Goal: Navigation & Orientation: Find specific page/section

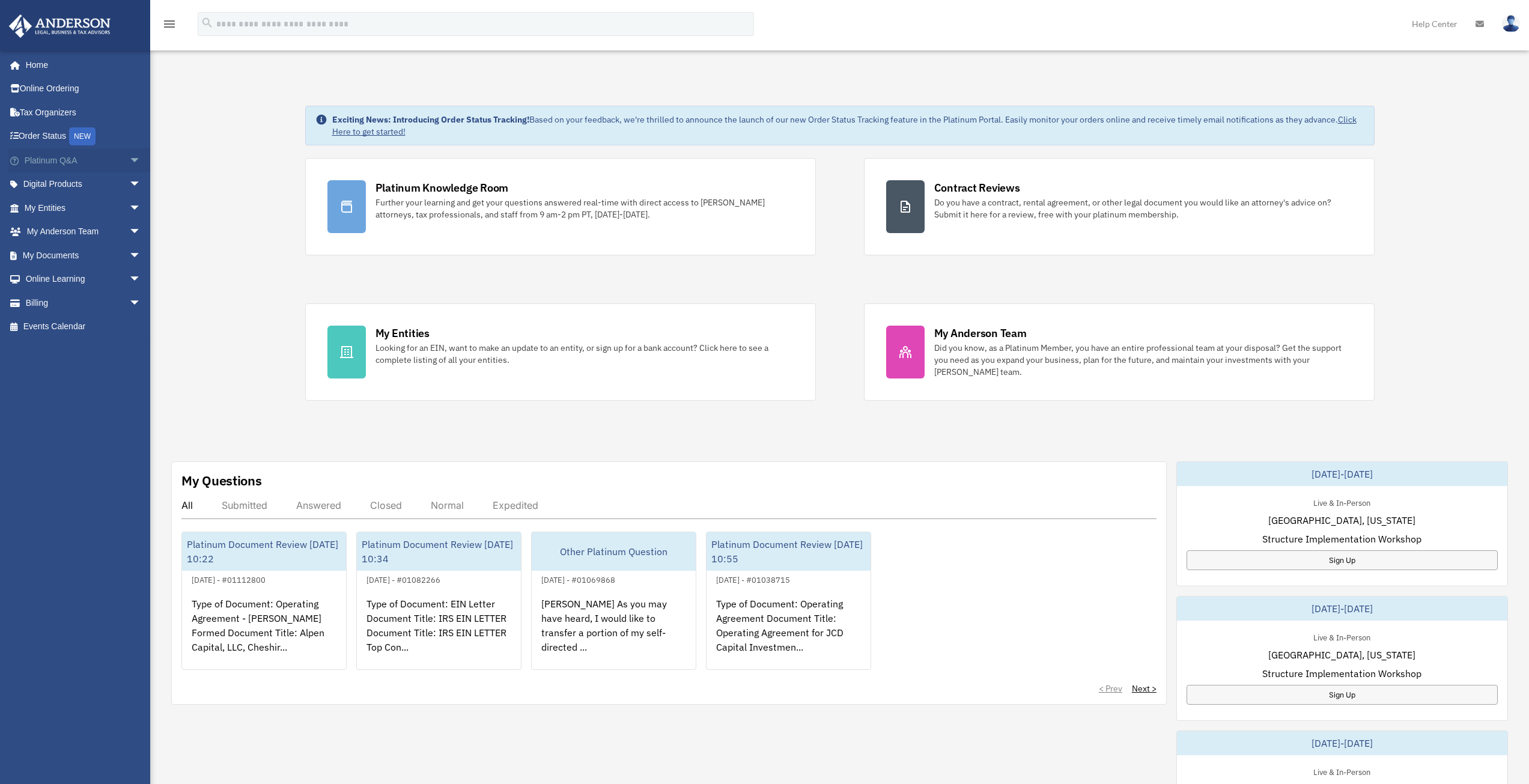
click at [129, 160] on span "arrow_drop_down" at bounding box center [141, 160] width 24 height 24
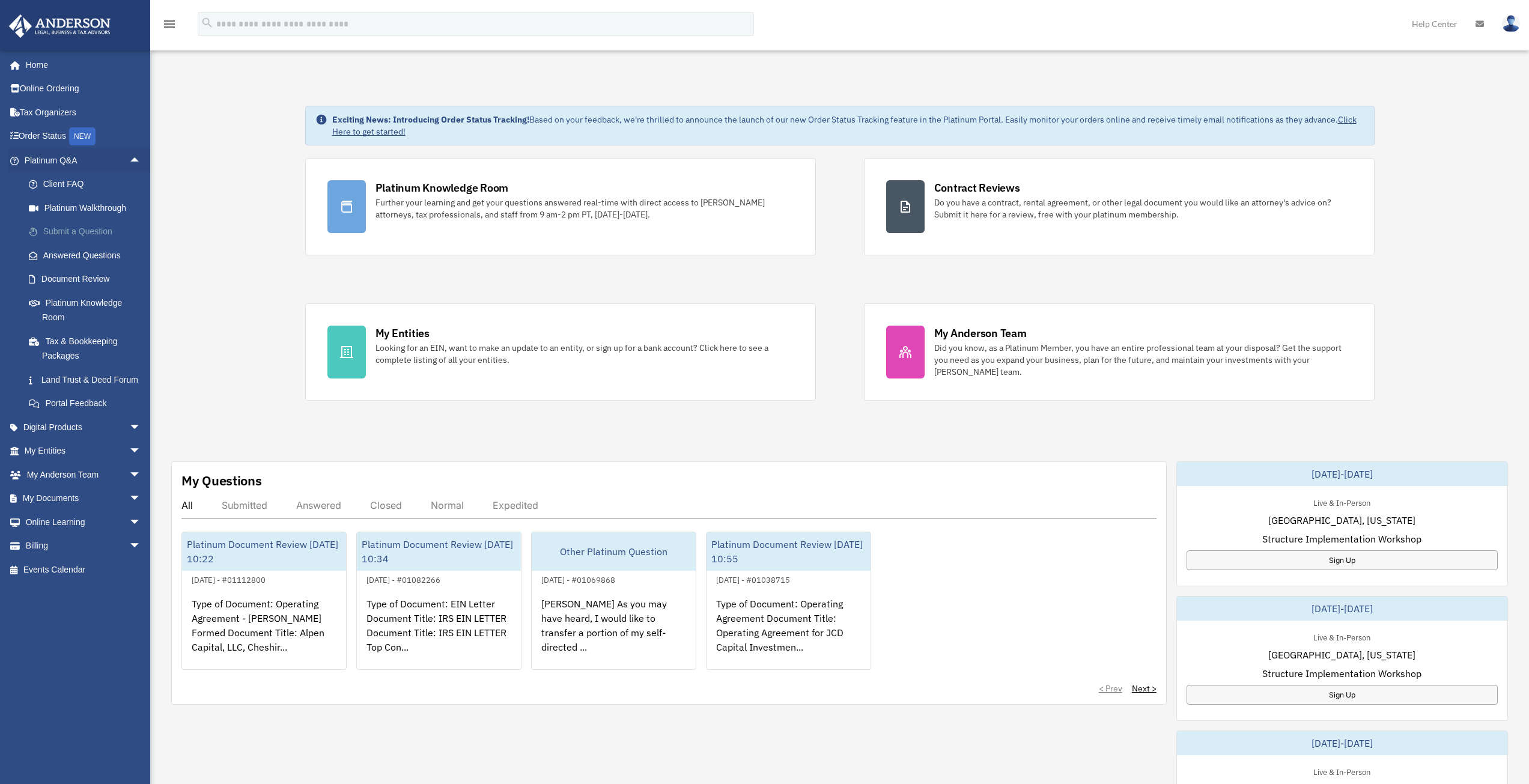
click at [67, 231] on link "Submit a Question" at bounding box center [87, 232] width 142 height 24
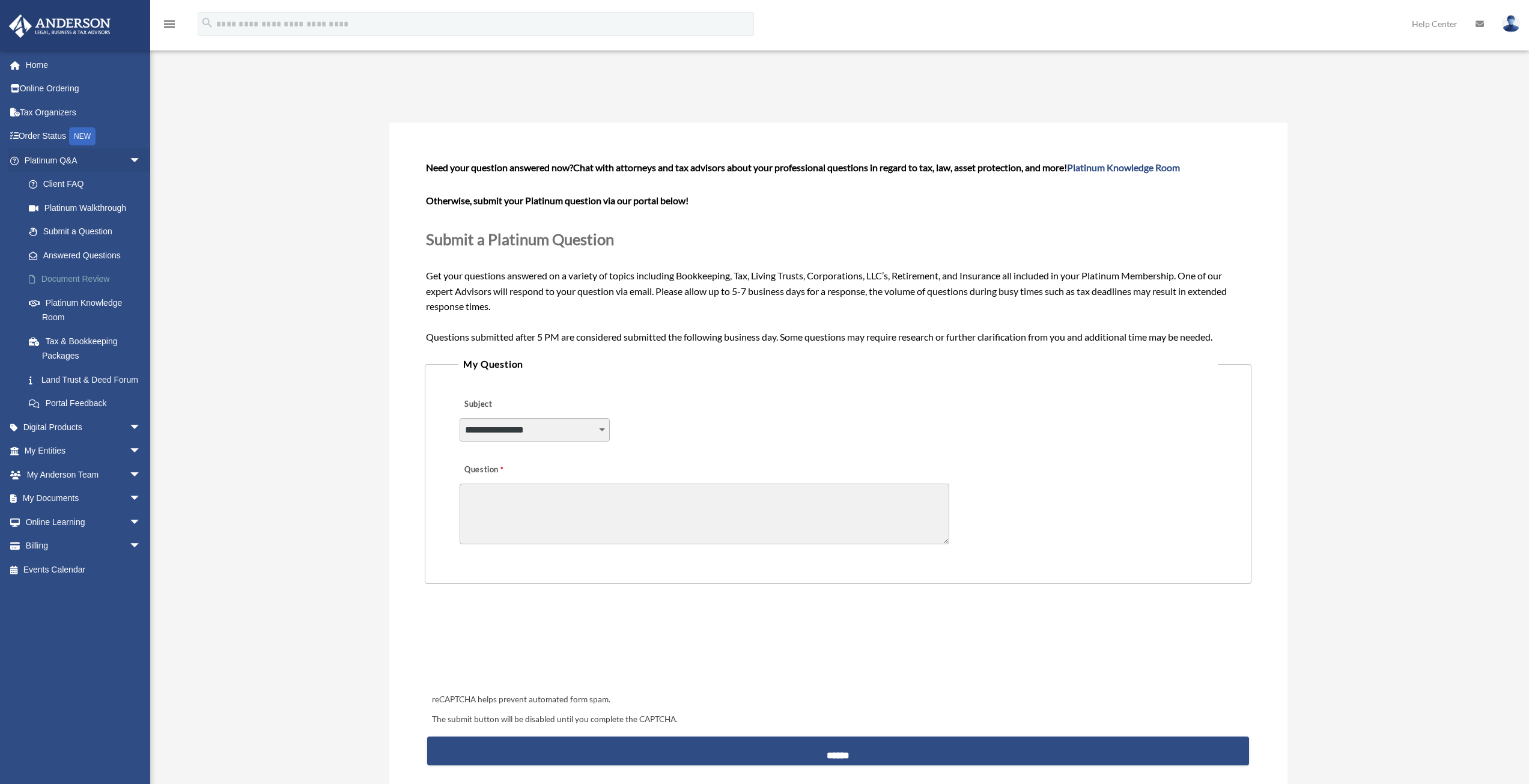
click at [72, 278] on link "Document Review" at bounding box center [87, 279] width 142 height 24
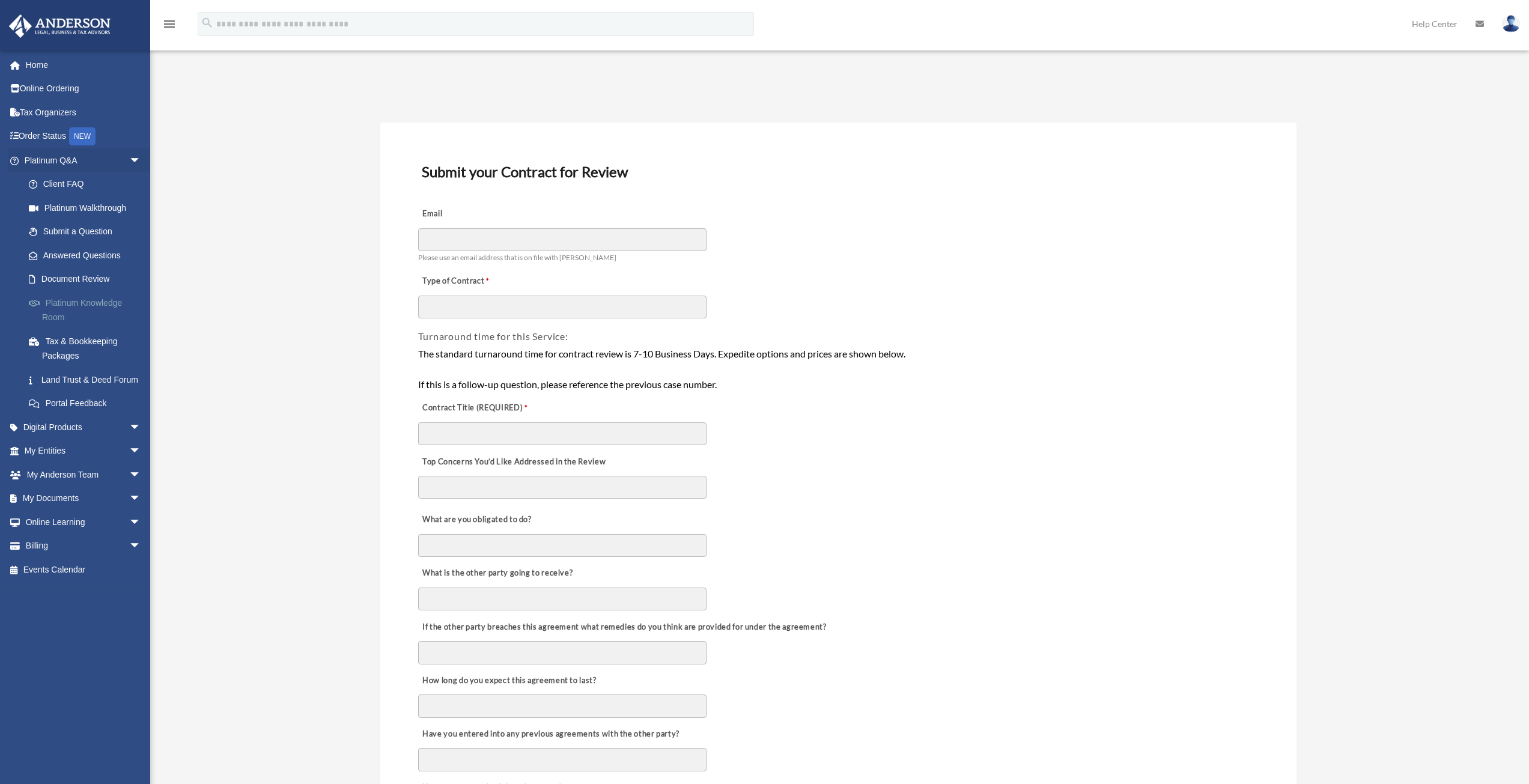
click at [90, 304] on link "Platinum Knowledge Room" at bounding box center [87, 310] width 142 height 39
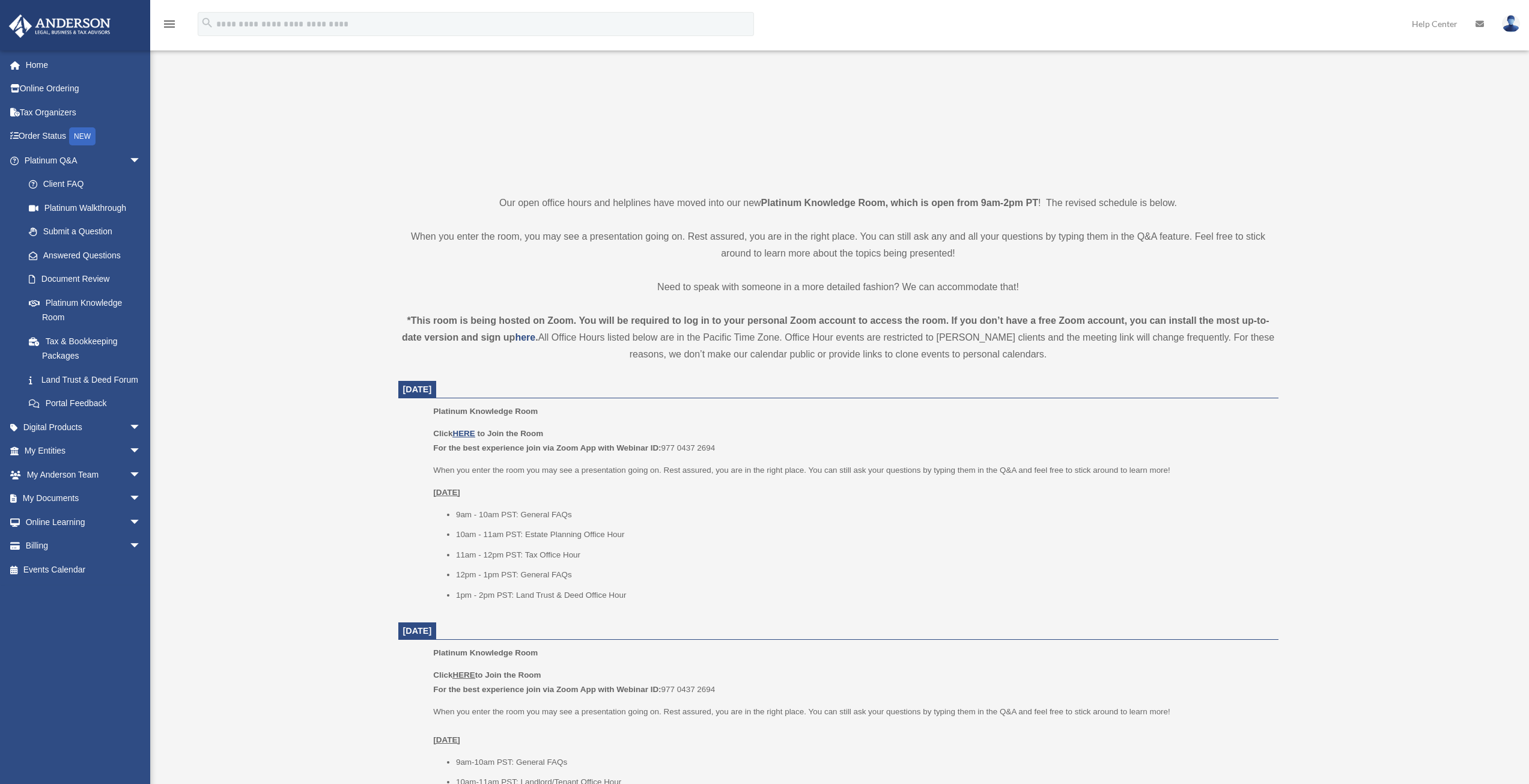
scroll to position [241, 0]
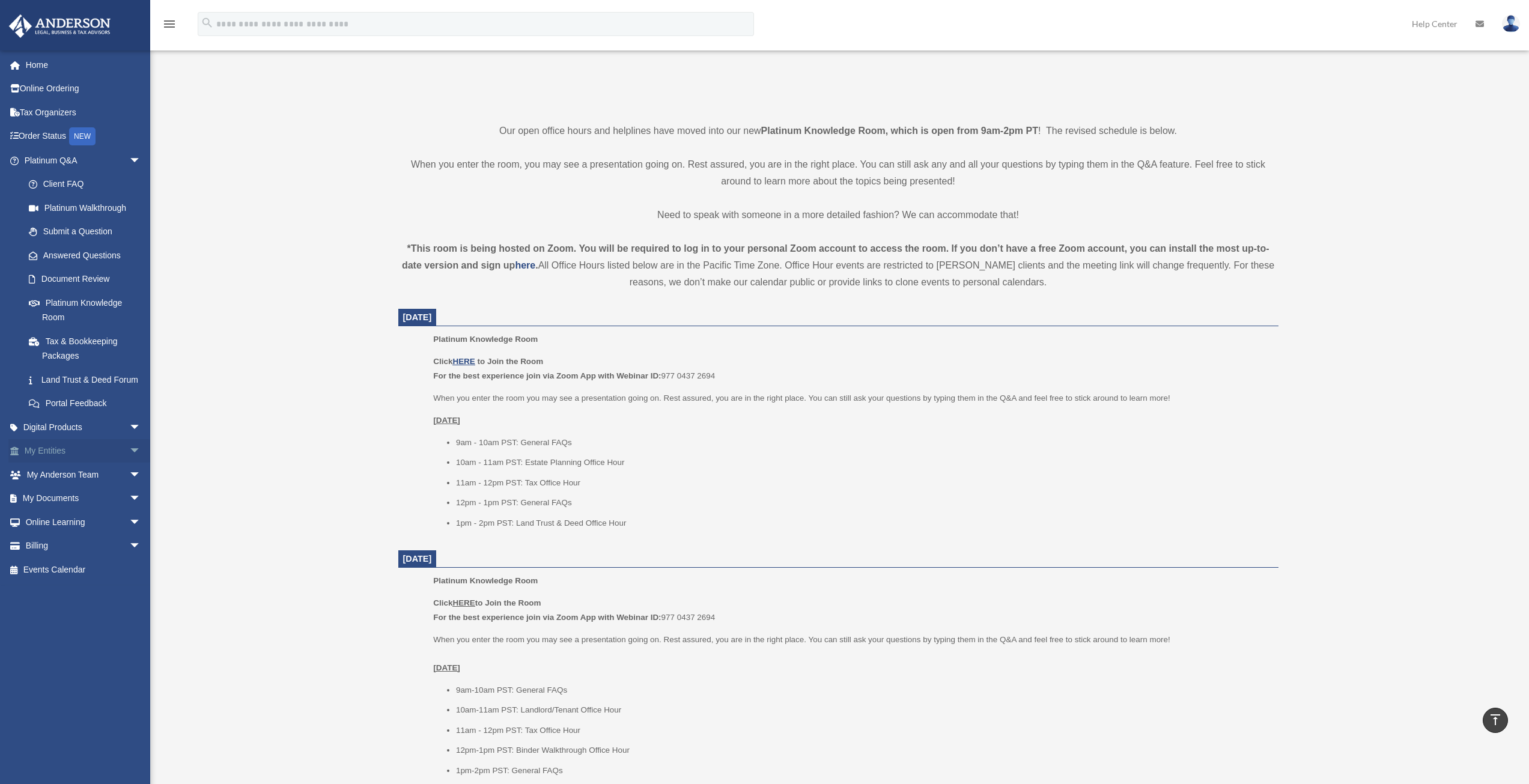
click at [96, 463] on link "My Entities arrow_drop_down" at bounding box center [84, 451] width 151 height 24
